Goal: Information Seeking & Learning: Understand process/instructions

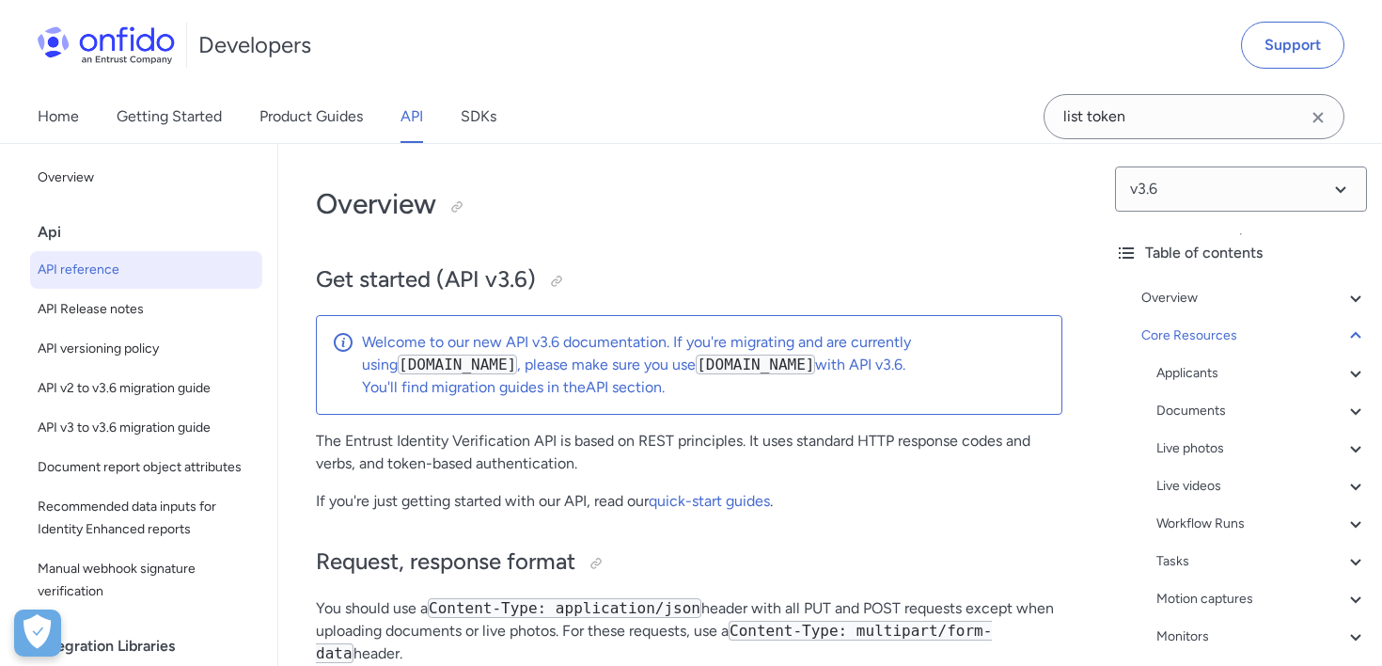
select select "http"
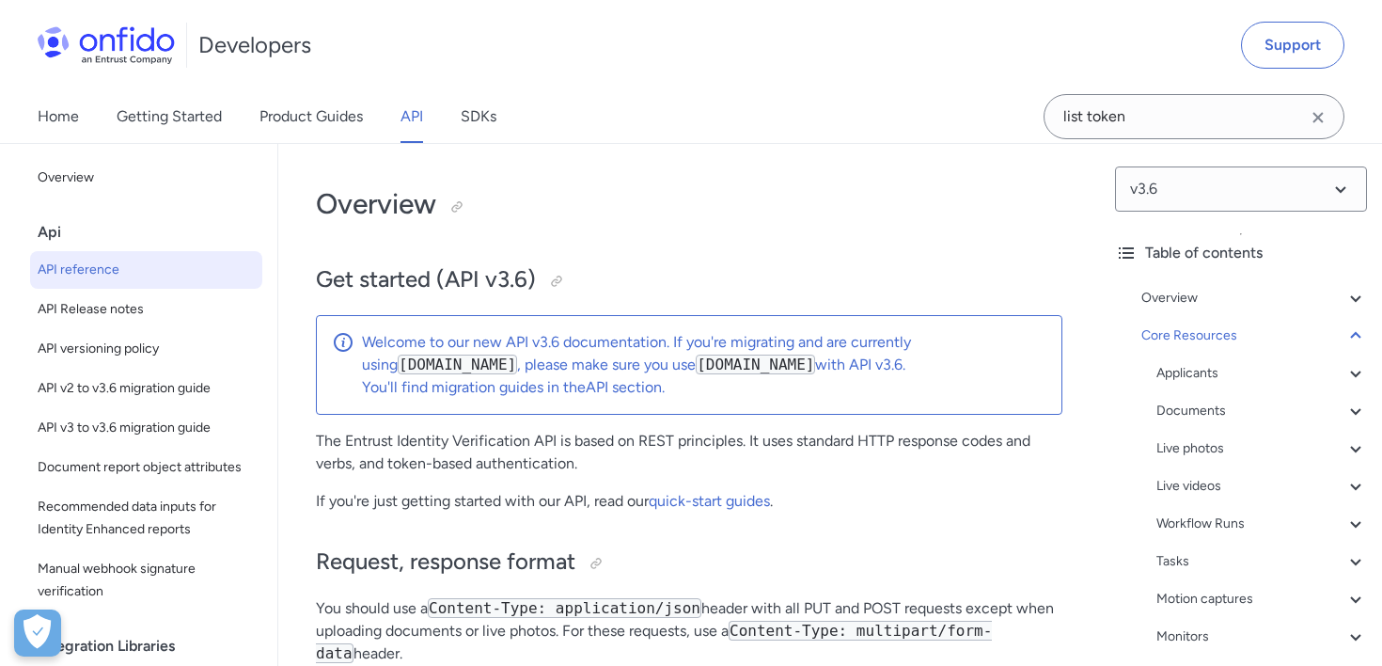
select select "http"
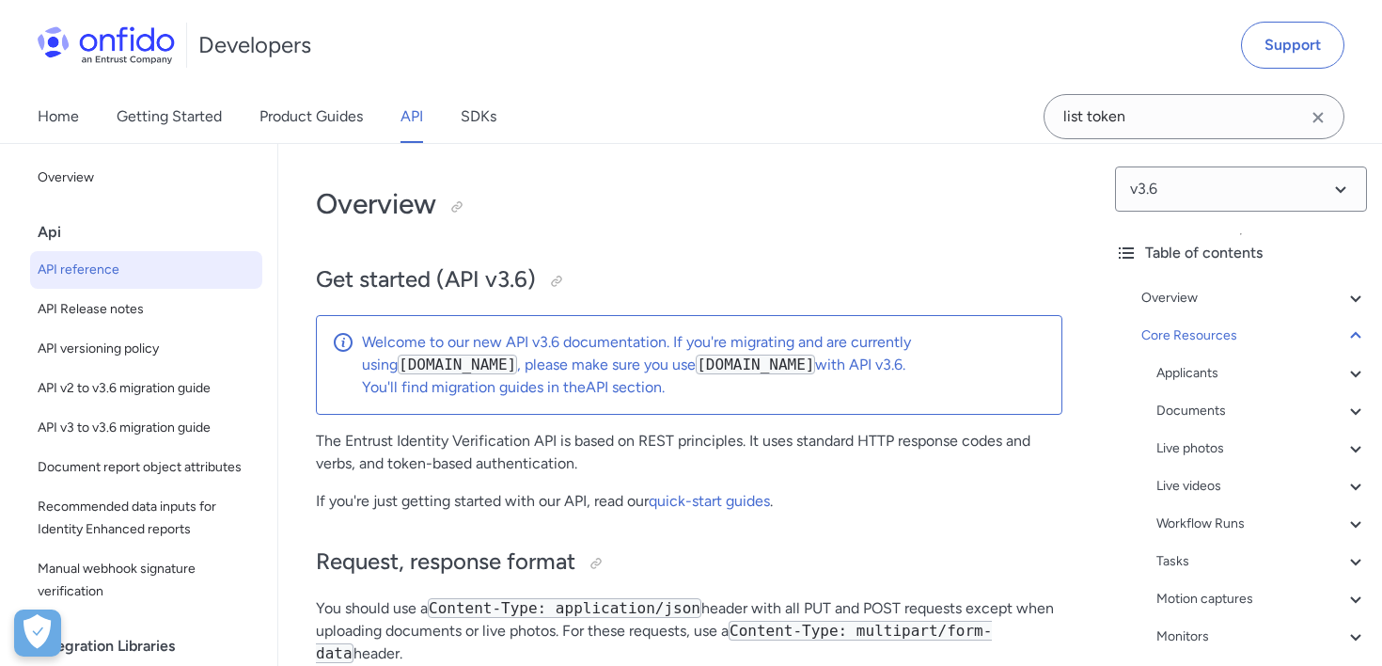
select select "http"
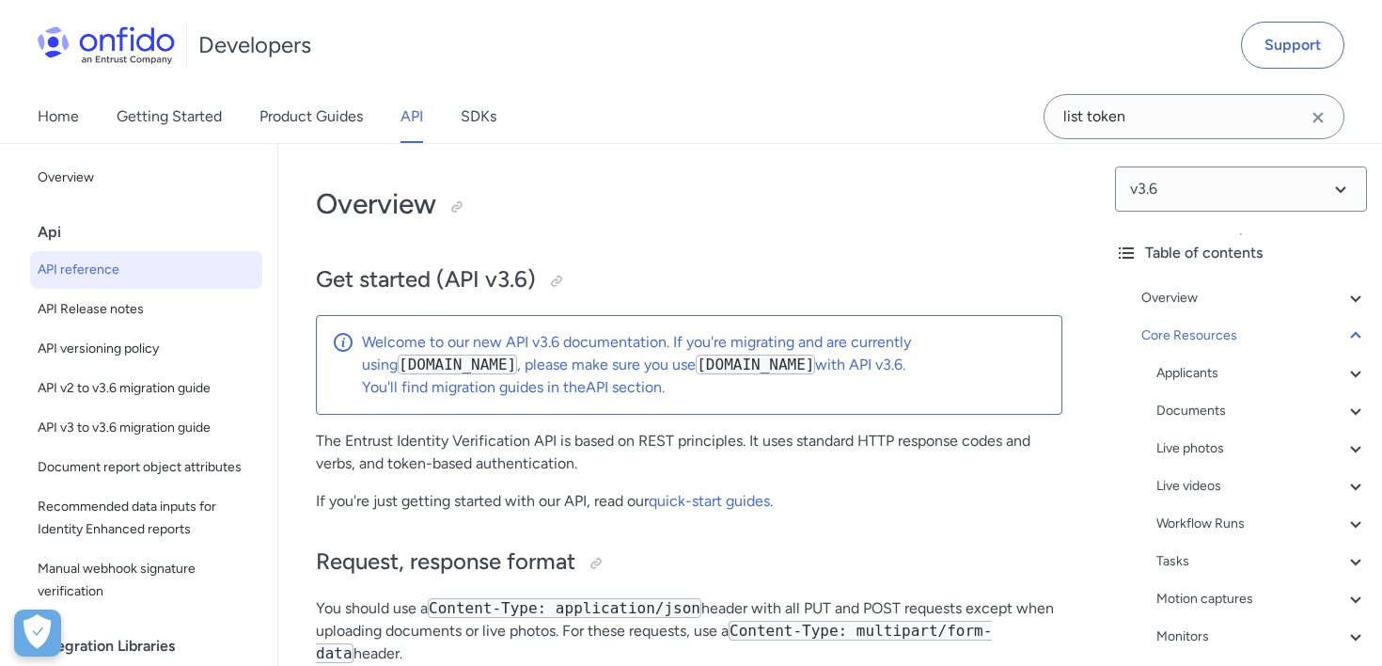
select select "http"
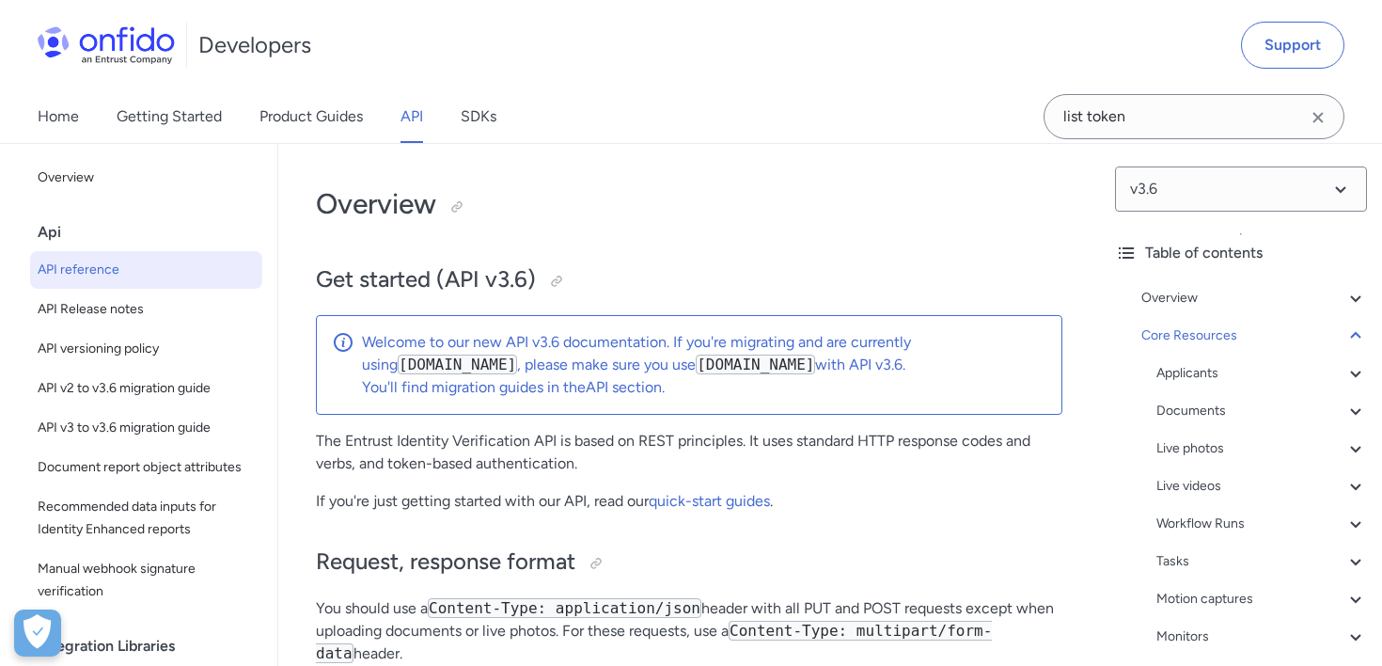
select select "http"
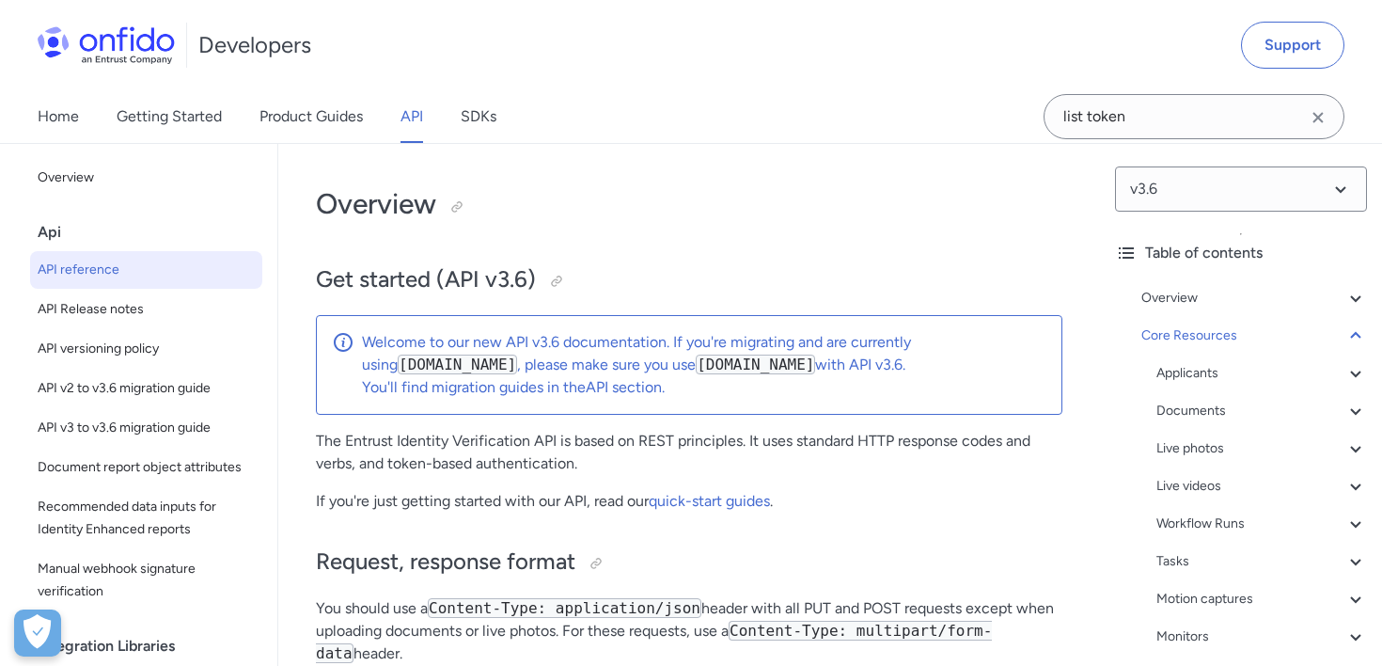
select select "http"
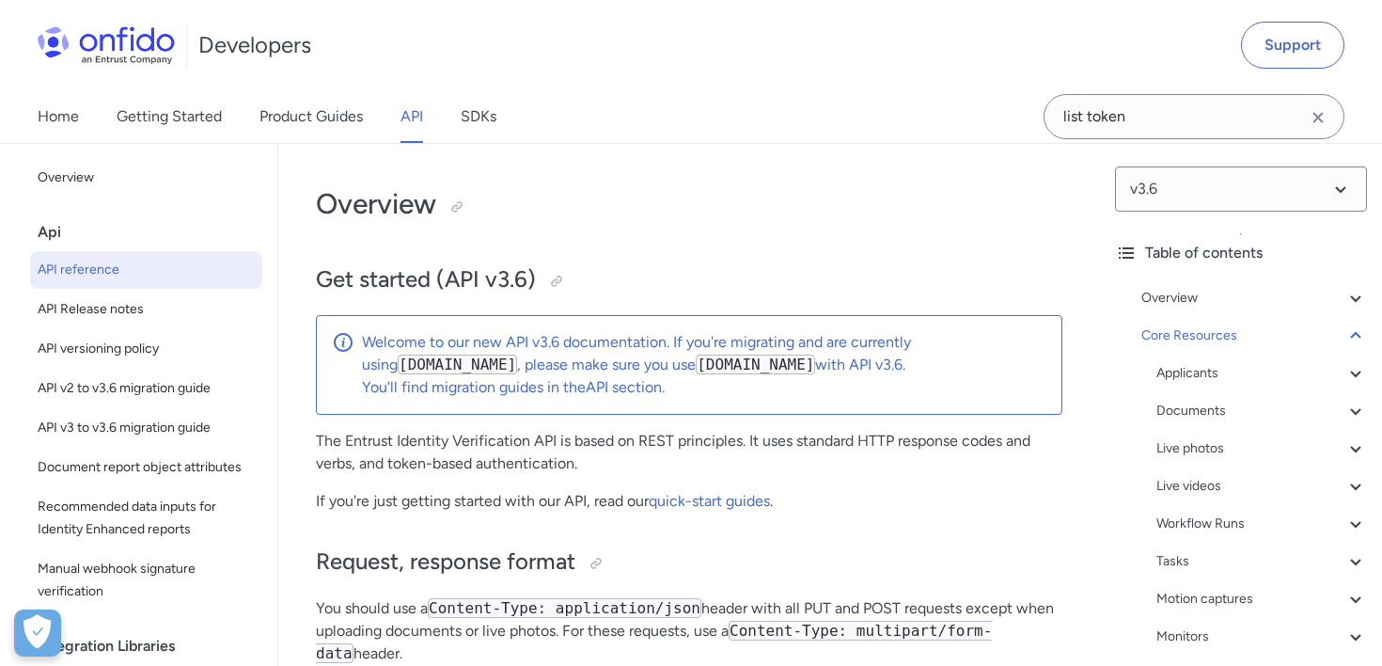
select select "http"
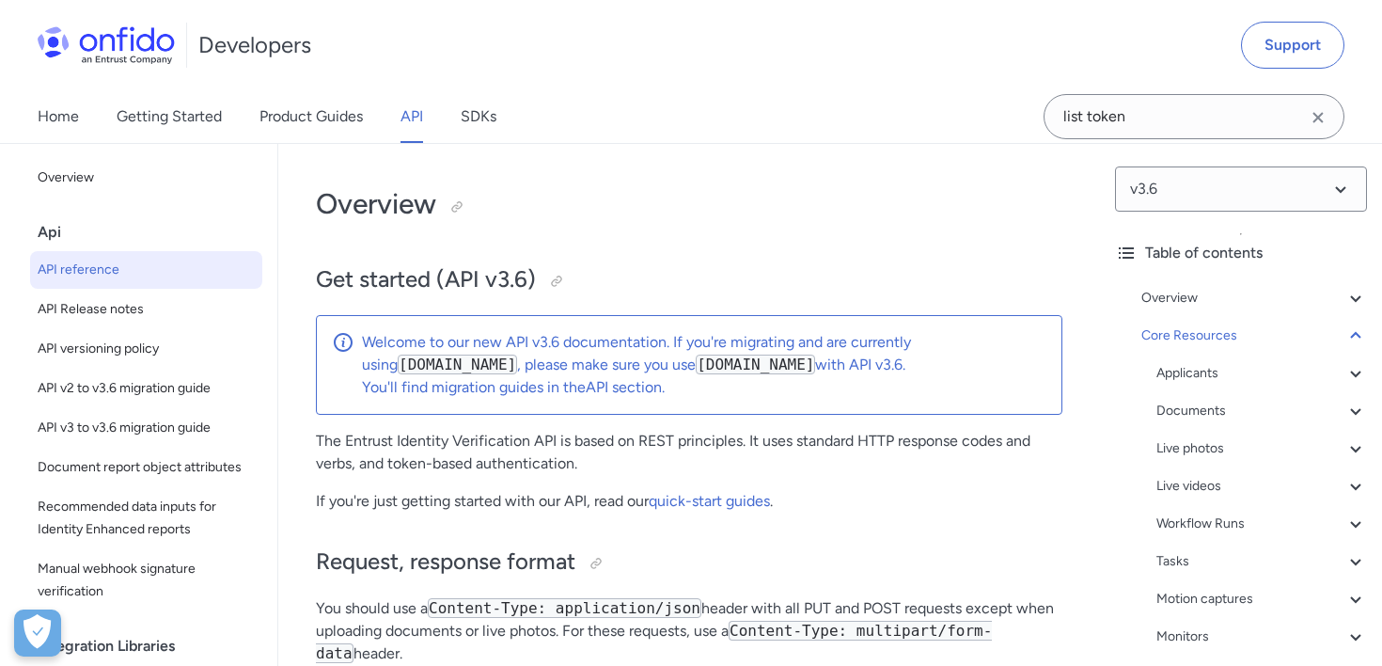
select select "http"
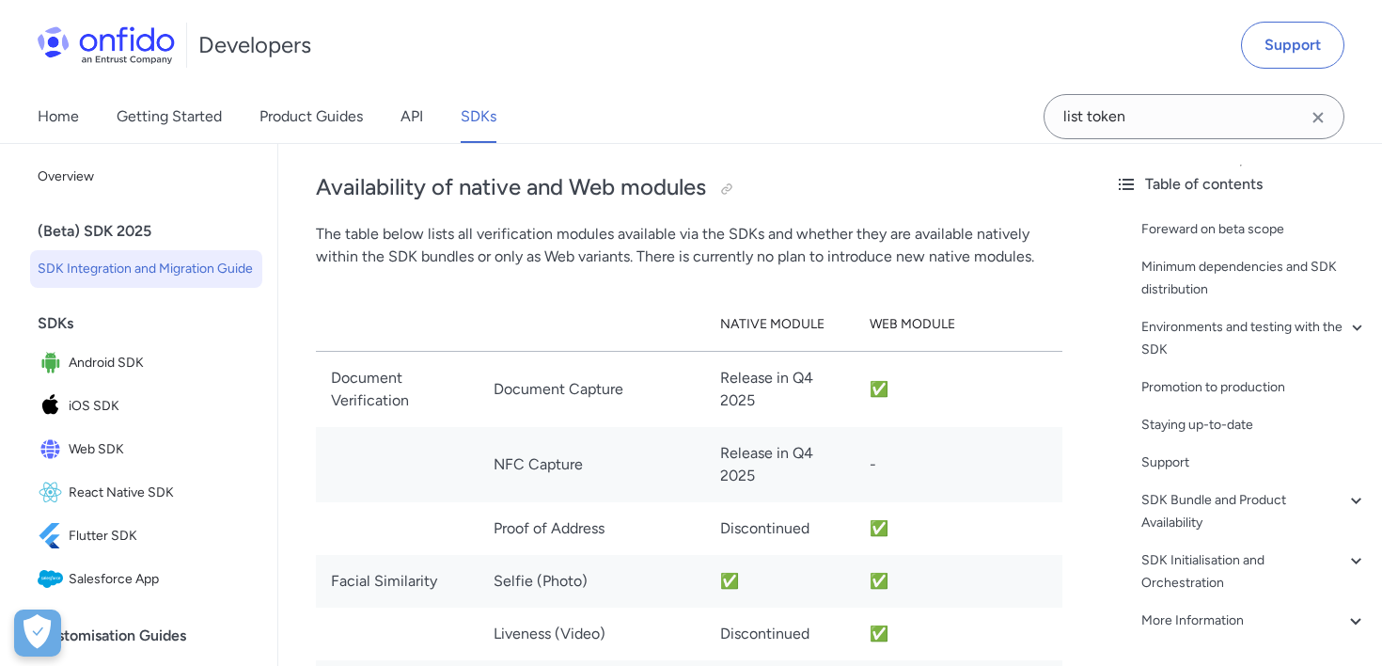
scroll to position [2519, 0]
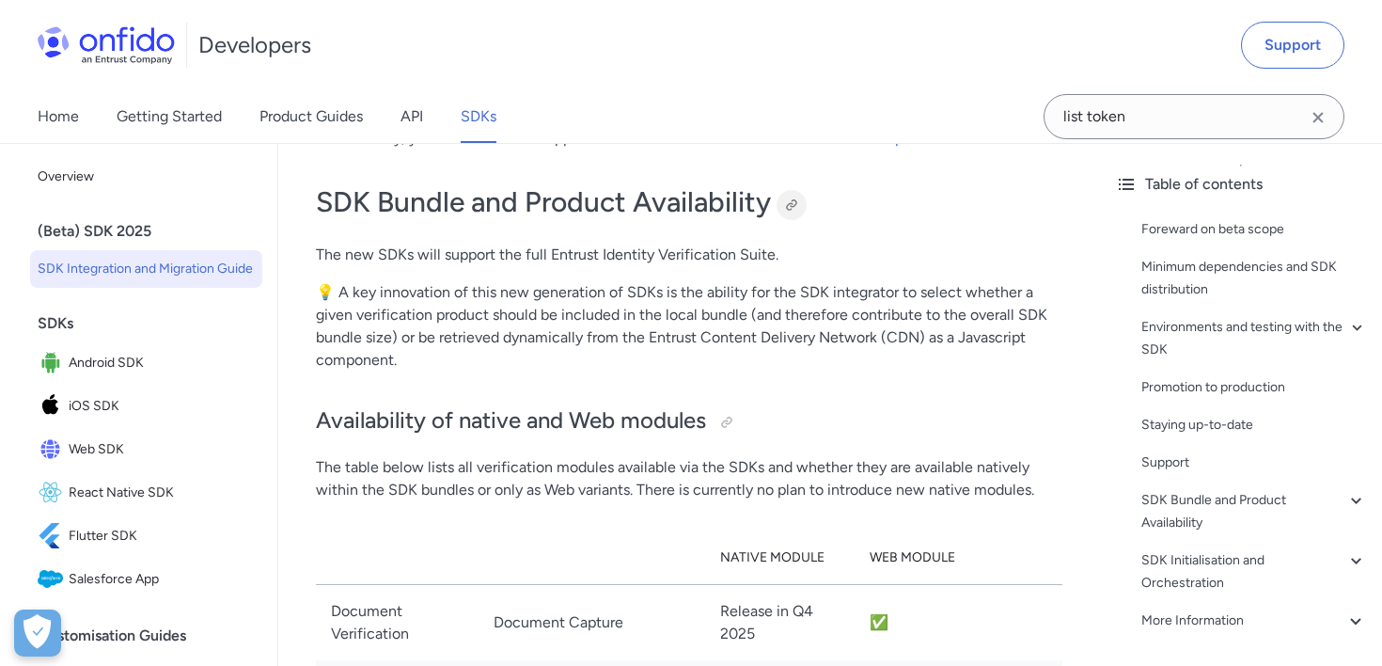
click at [791, 203] on div at bounding box center [791, 204] width 15 height 15
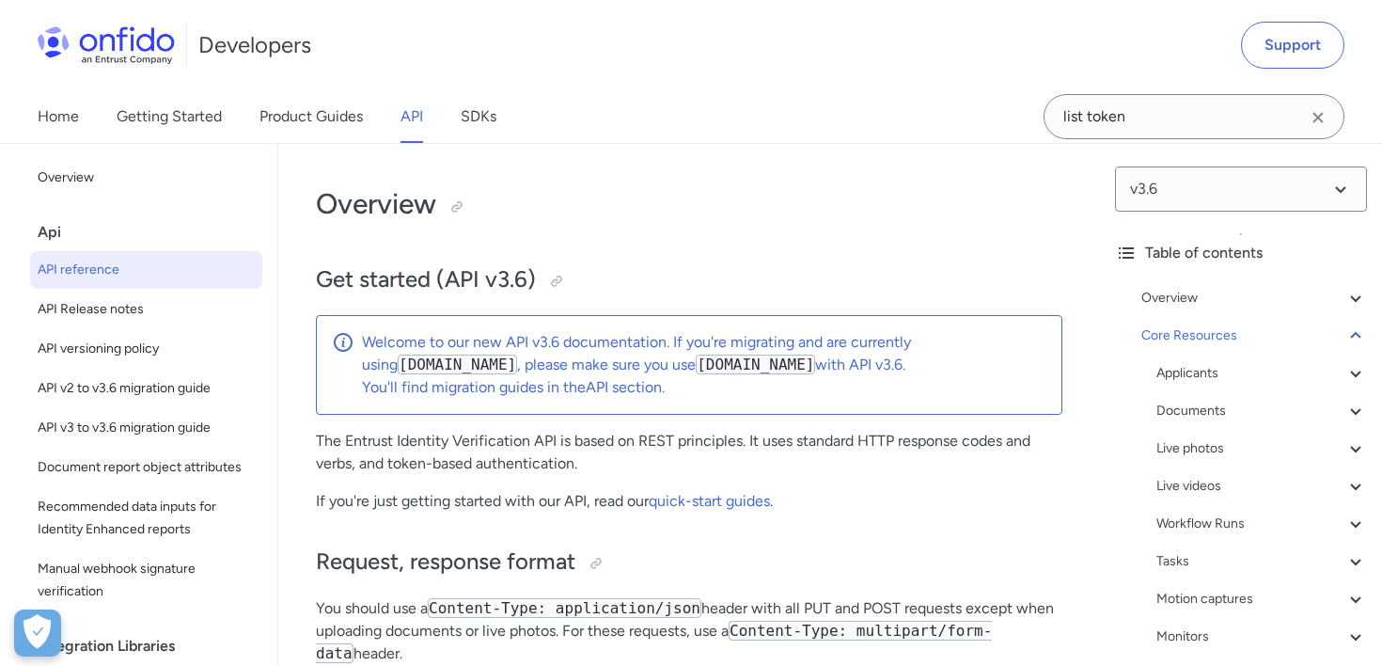
select select "http"
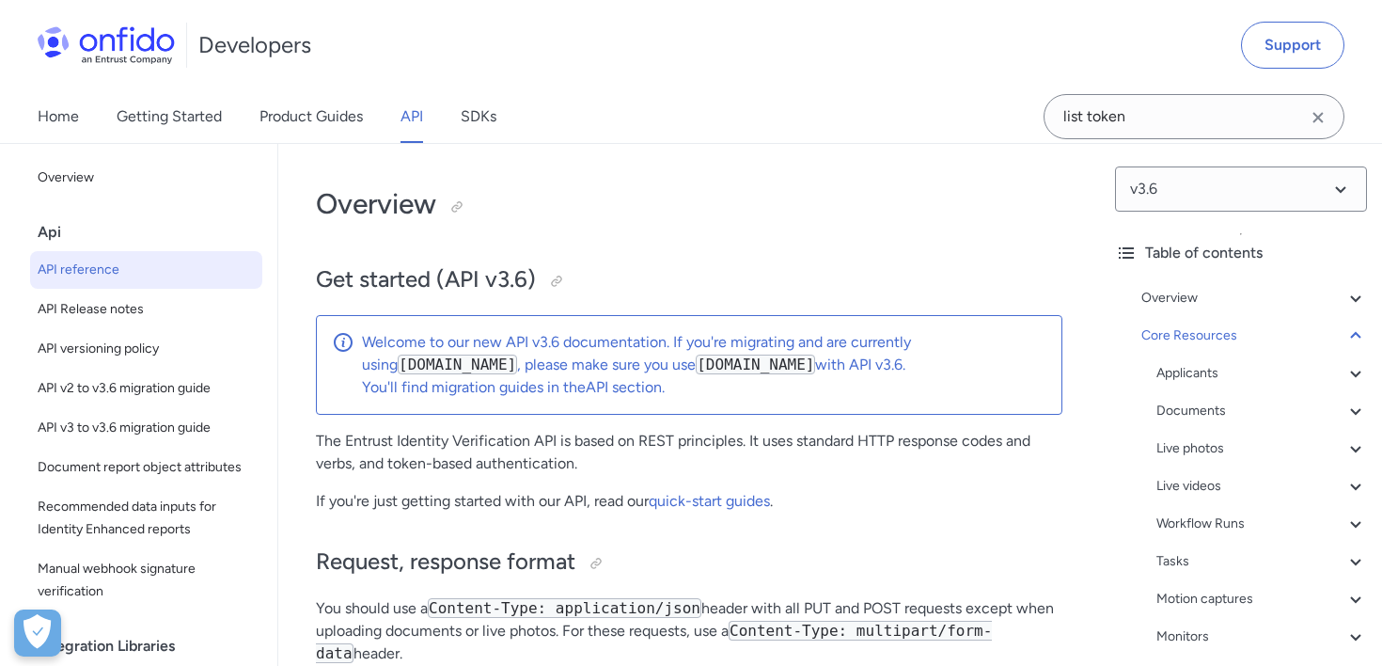
select select "http"
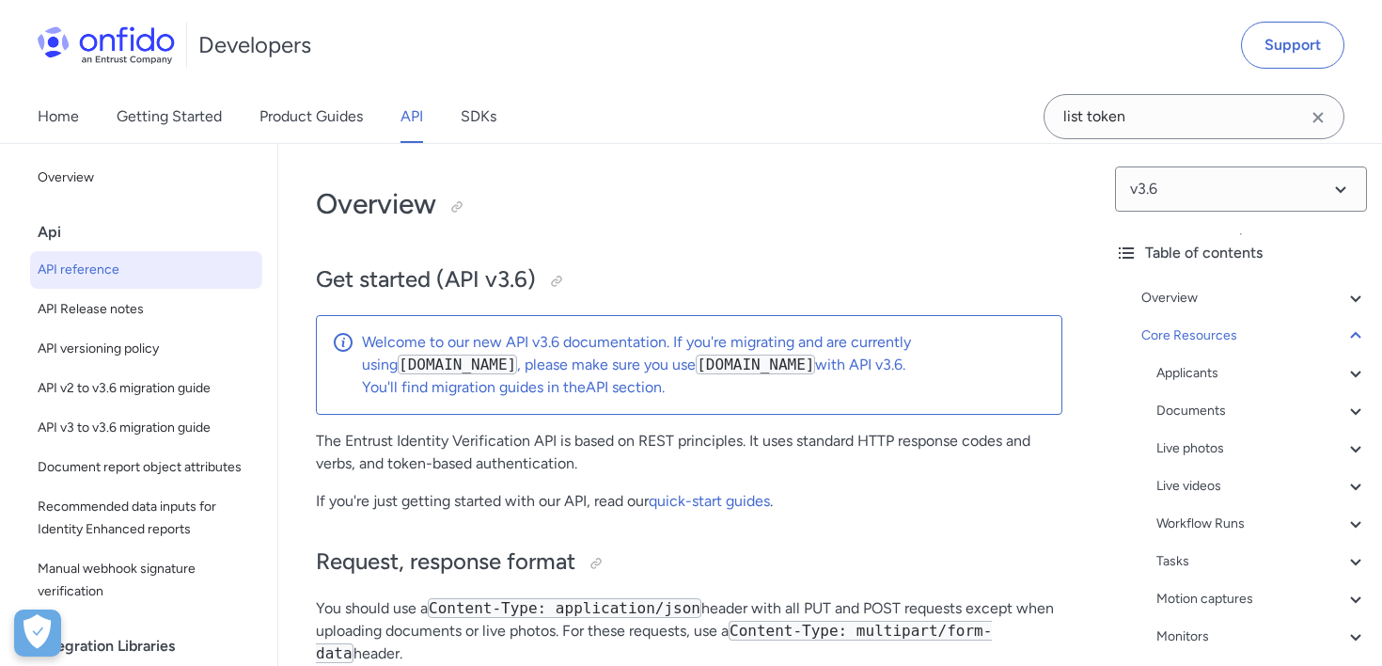
select select "http"
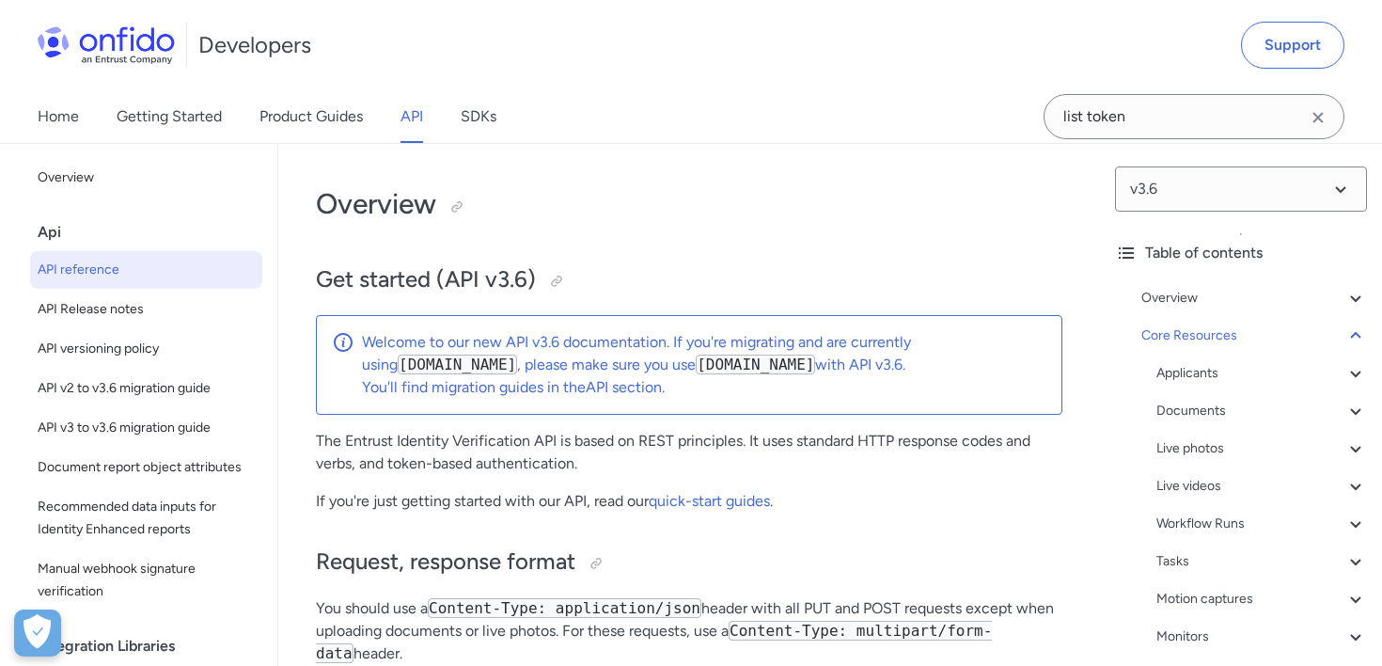
select select "http"
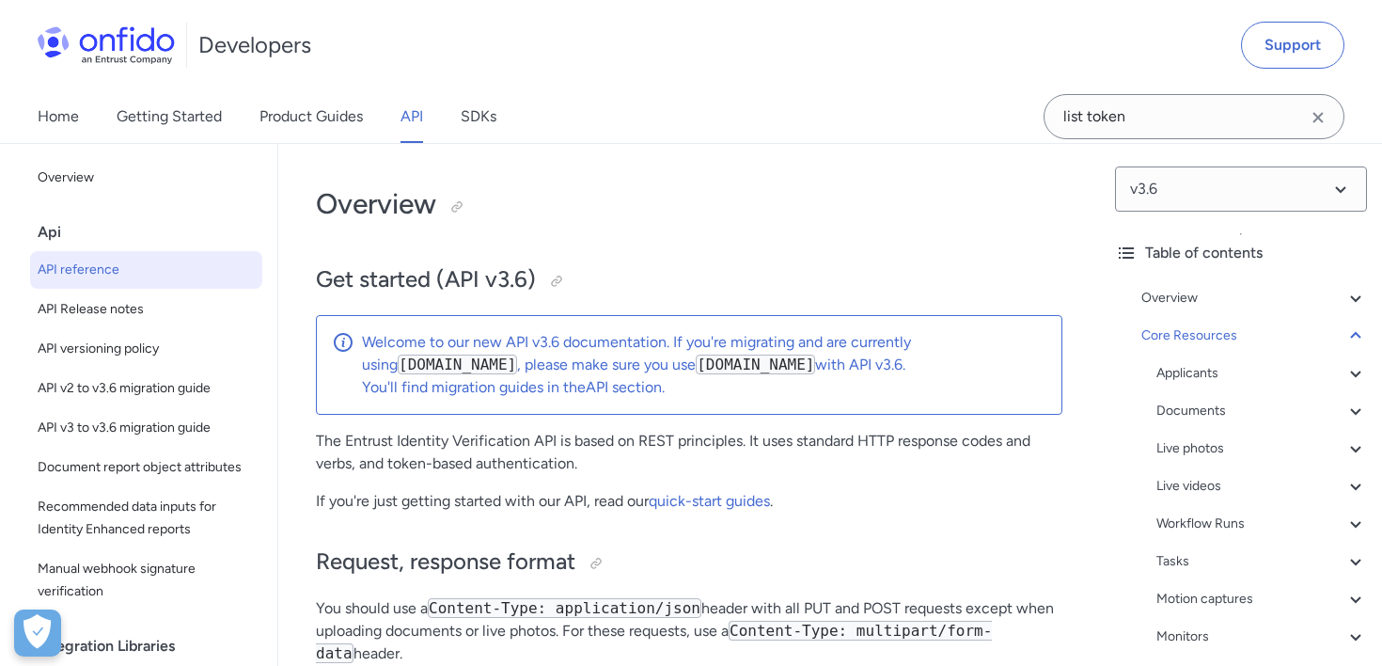
select select "http"
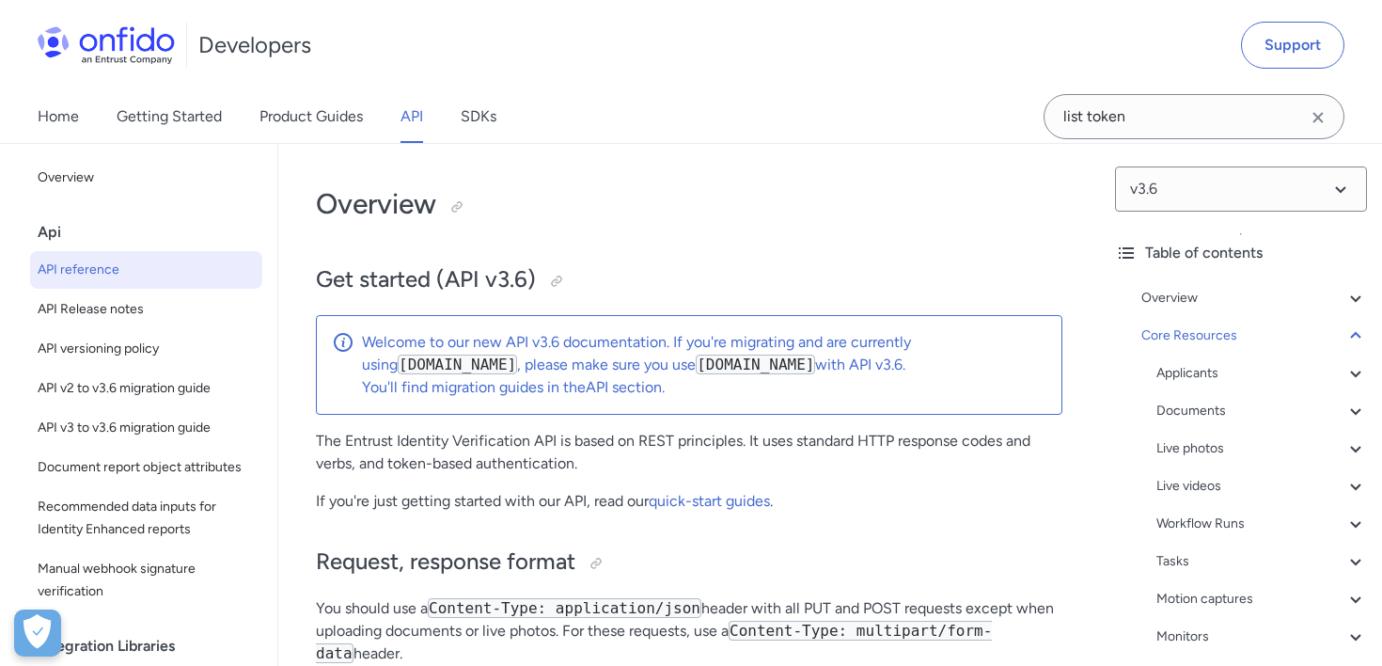
select select "http"
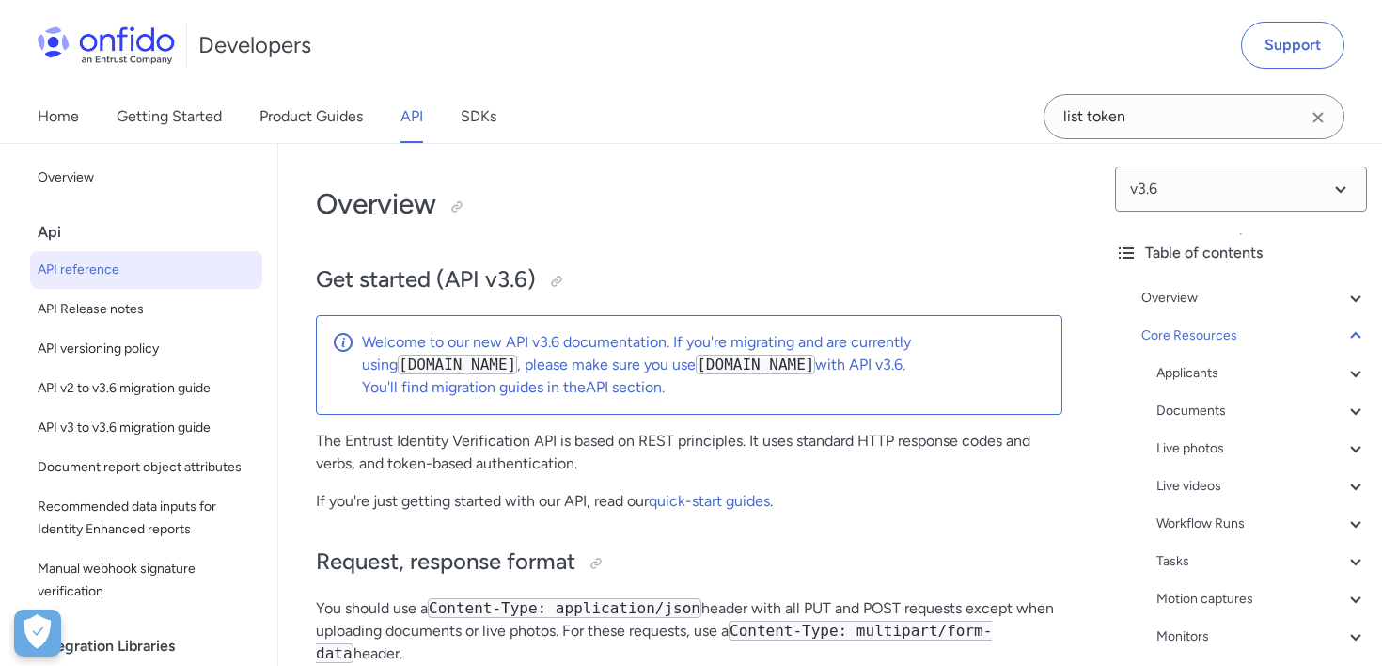
select select "http"
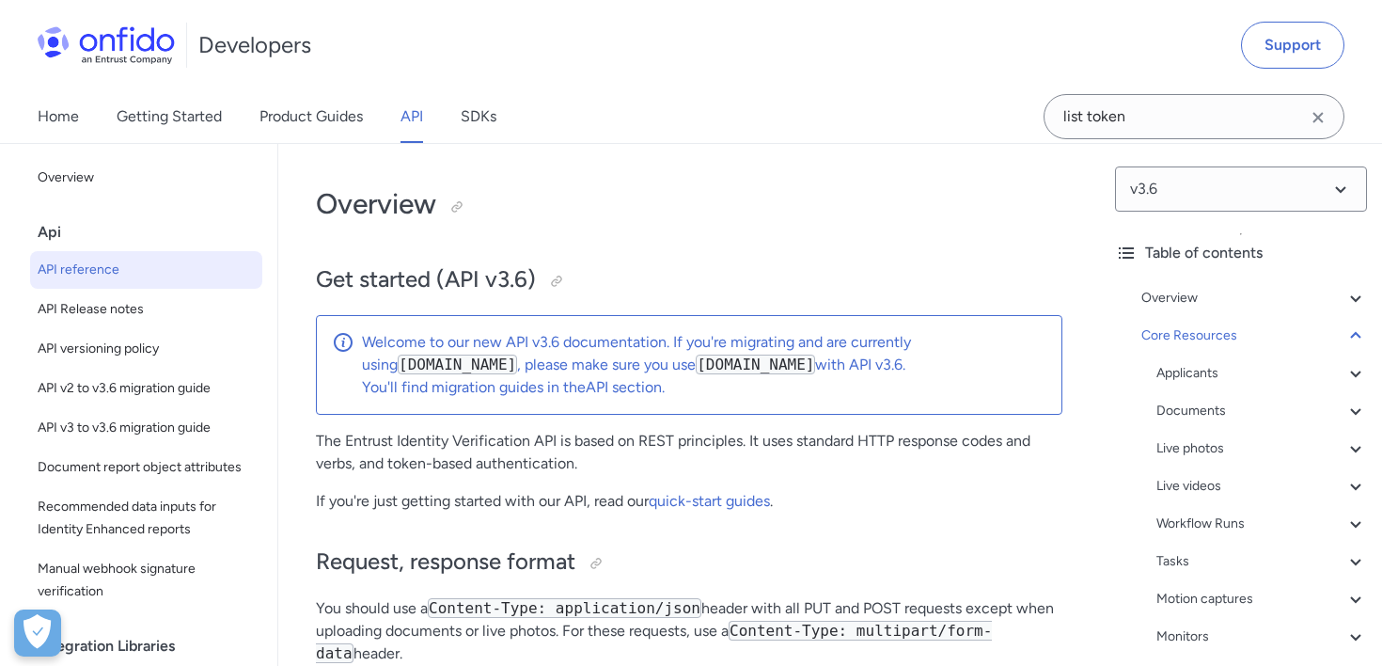
select select "http"
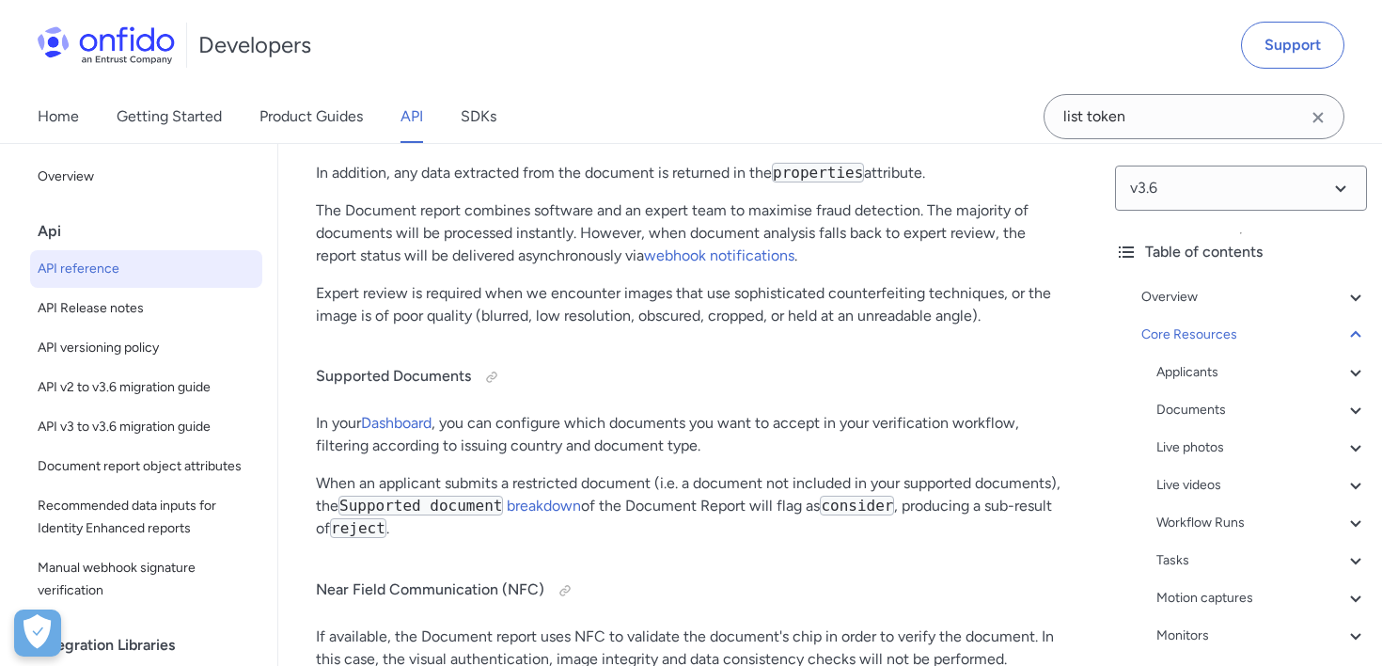
scroll to position [2, 0]
